Goal: Find specific page/section: Find specific page/section

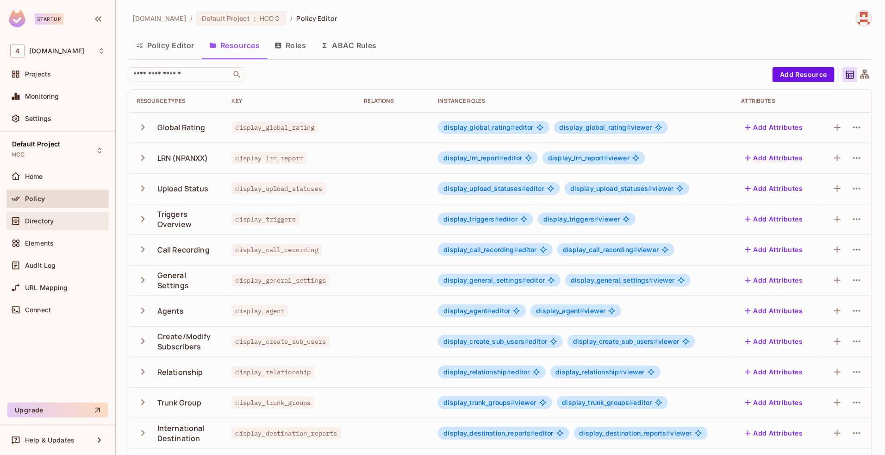
click at [52, 219] on span "Directory" at bounding box center [39, 220] width 29 height 7
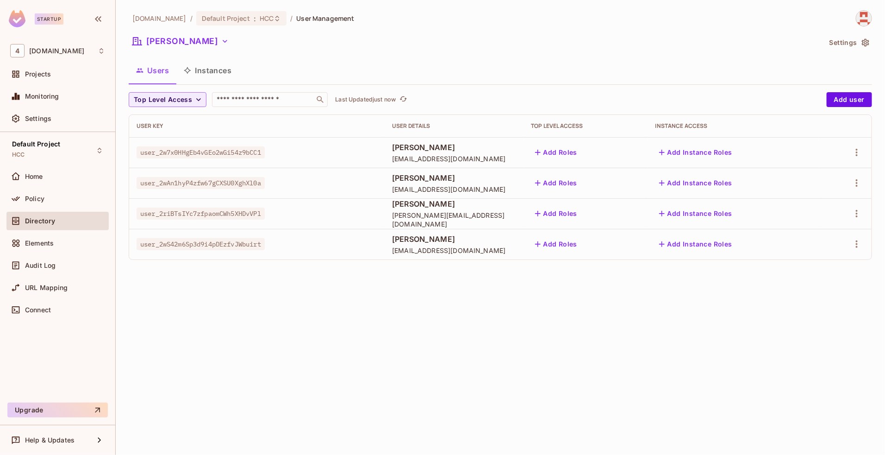
click at [163, 49] on div "[PERSON_NAME]" at bounding box center [475, 43] width 693 height 18
click at [167, 40] on button "[PERSON_NAME]" at bounding box center [181, 41] width 104 height 15
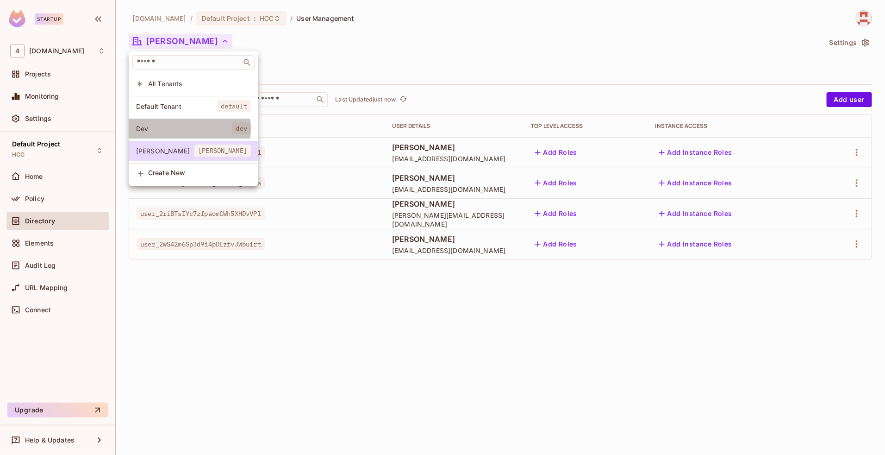
click at [169, 129] on span "Dev" at bounding box center [184, 128] width 96 height 9
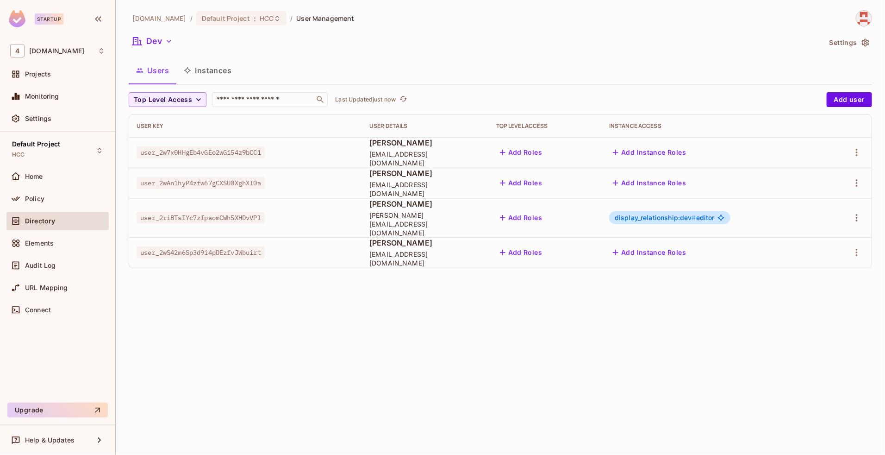
click at [227, 212] on span "user_2riBTsIYc7zfpaomCWh5XHDvVPl" at bounding box center [201, 218] width 128 height 12
copy span "user_2riBTsIYc7zfpaomCWh5XHDvVPl"
click at [281, 306] on div "[DOMAIN_NAME] / Default Project : HCC / User Management Dev Settings Users Inst…" at bounding box center [500, 227] width 769 height 455
click at [224, 217] on span "user_2riBTsIYc7zfpaomCWh5XHDvVPl" at bounding box center [201, 218] width 128 height 12
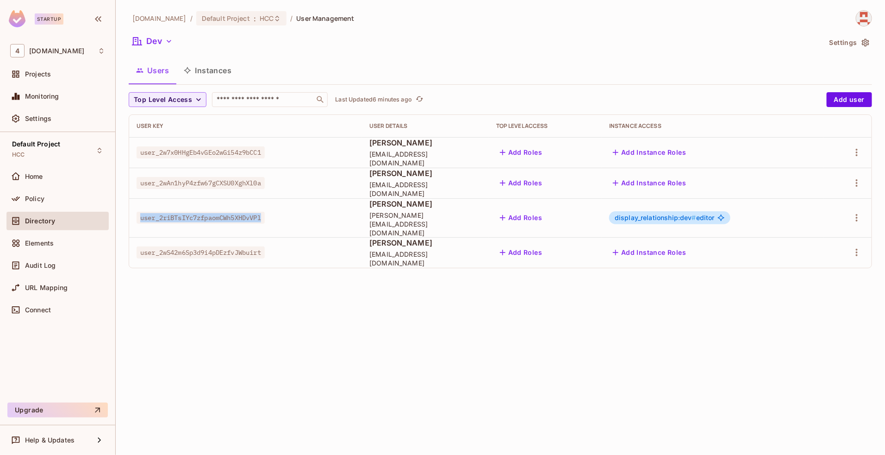
click at [224, 217] on span "user_2riBTsIYc7zfpaomCWh5XHDvVPl" at bounding box center [201, 218] width 128 height 12
copy span "user_2riBTsIYc7zfpaomCWh5XHDvVPl"
